Goal: Information Seeking & Learning: Learn about a topic

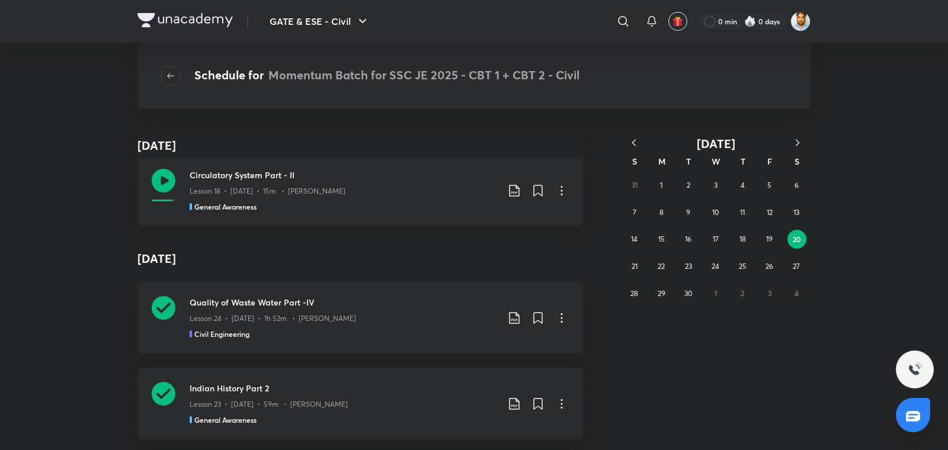
scroll to position [87678, 0]
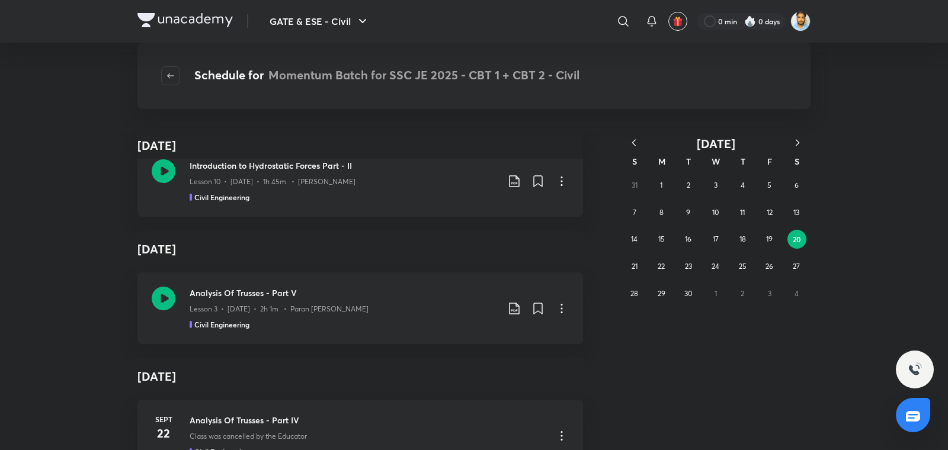
click at [893, 93] on div "GATE & ESE - Civil ​ 0 min 0 days Schedule for Momentum Batch for SSC JE 2025 -…" at bounding box center [474, 225] width 948 height 450
click at [880, 91] on div "GATE & ESE - Civil ​ 0 min 0 days Schedule for Momentum Batch for SSC JE 2025 -…" at bounding box center [474, 225] width 948 height 450
click at [394, 319] on div "Civil Engineering" at bounding box center [344, 324] width 308 height 11
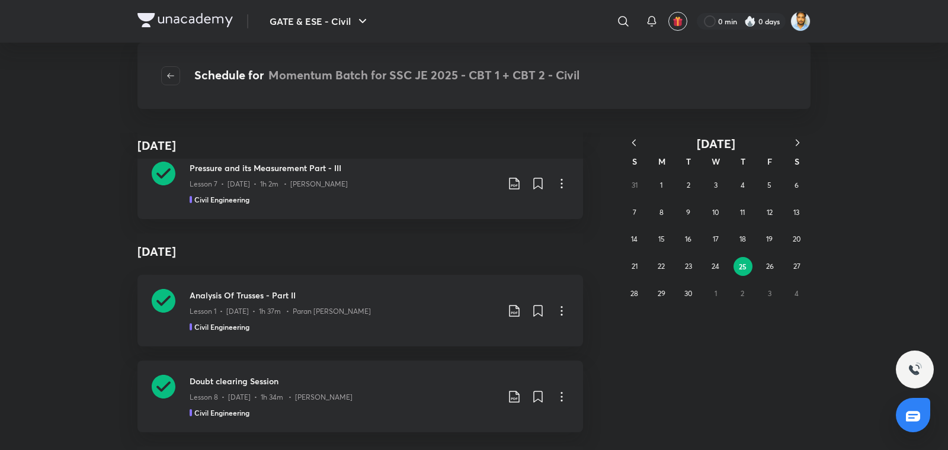
scroll to position [265610, 0]
